Goal: Task Accomplishment & Management: Complete application form

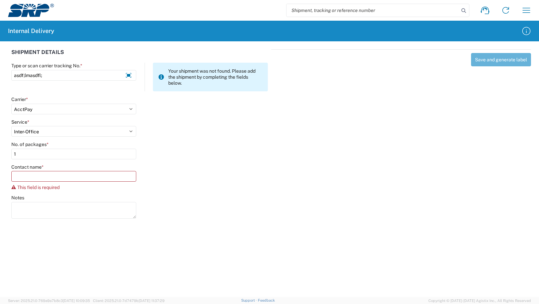
select select "22933"
select select "42403"
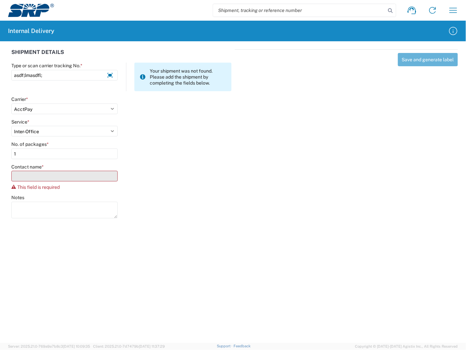
click at [31, 178] on input "Contact name *" at bounding box center [64, 176] width 106 height 11
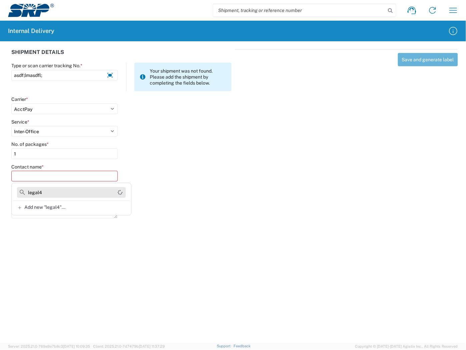
type input "legal"
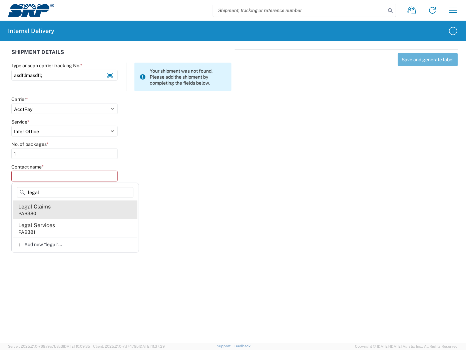
click at [43, 205] on div "Legal Claims" at bounding box center [34, 206] width 32 height 7
type input "Legal Claims"
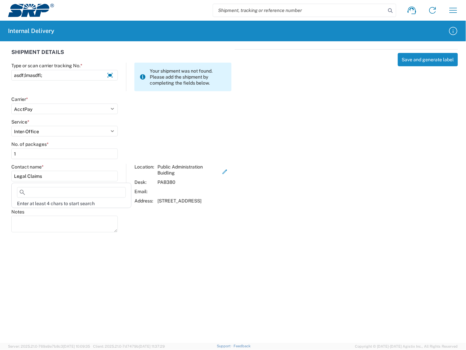
drag, startPoint x: 47, startPoint y: 175, endPoint x: -7, endPoint y: 177, distance: 54.0
click at [0, 177] on html "Shipment request Shipment tracking Internal delivery Transit update My profile …" at bounding box center [233, 175] width 466 height 350
click at [189, 229] on div "Notes" at bounding box center [121, 224] width 227 height 30
click at [237, 231] on div "Save and generate label" at bounding box center [346, 139] width 223 height 181
click at [227, 238] on div "Notes" at bounding box center [121, 224] width 227 height 30
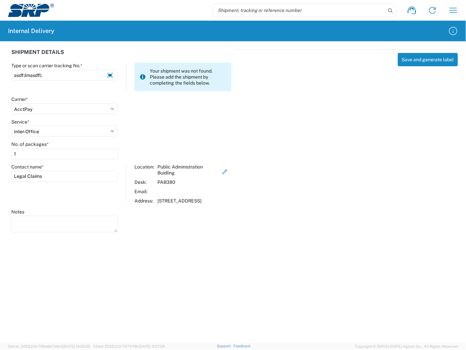
click at [192, 239] on div "Notes" at bounding box center [121, 224] width 227 height 30
